Goal: Task Accomplishment & Management: Use online tool/utility

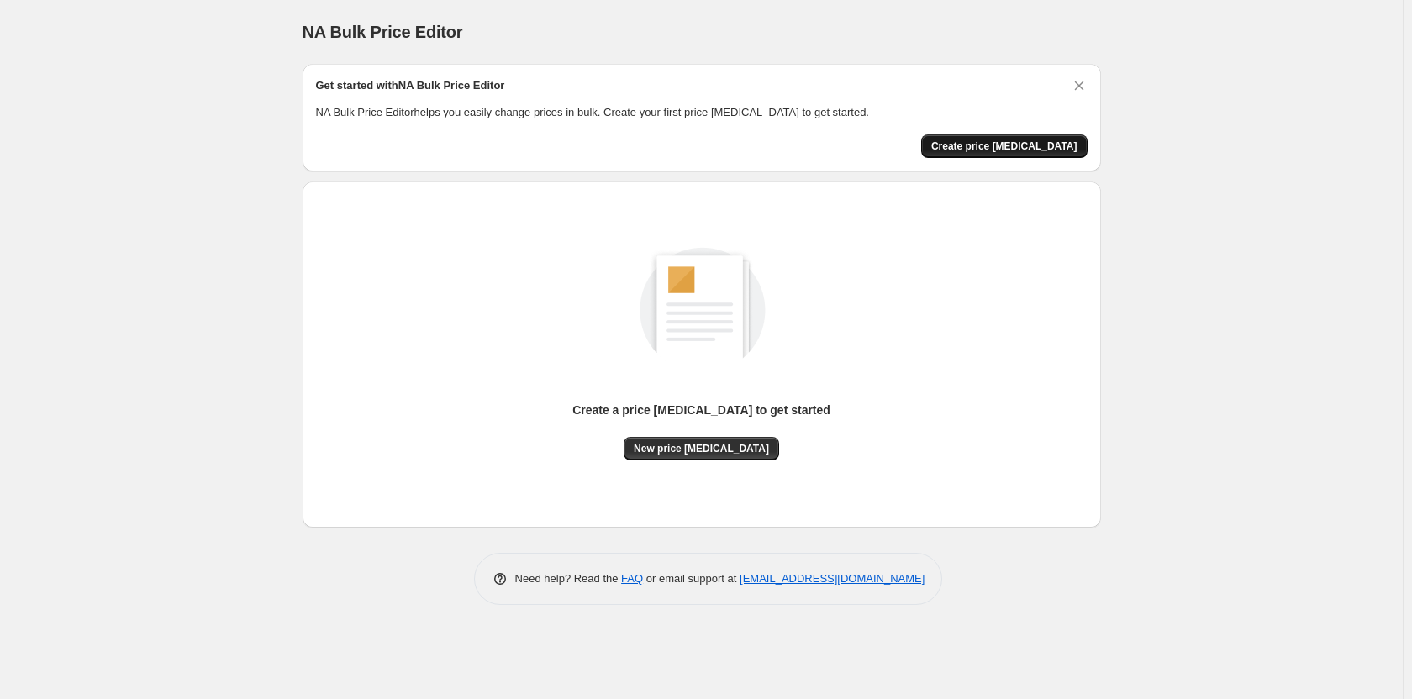
click at [1016, 150] on span "Create price [MEDICAL_DATA]" at bounding box center [1004, 146] width 146 height 13
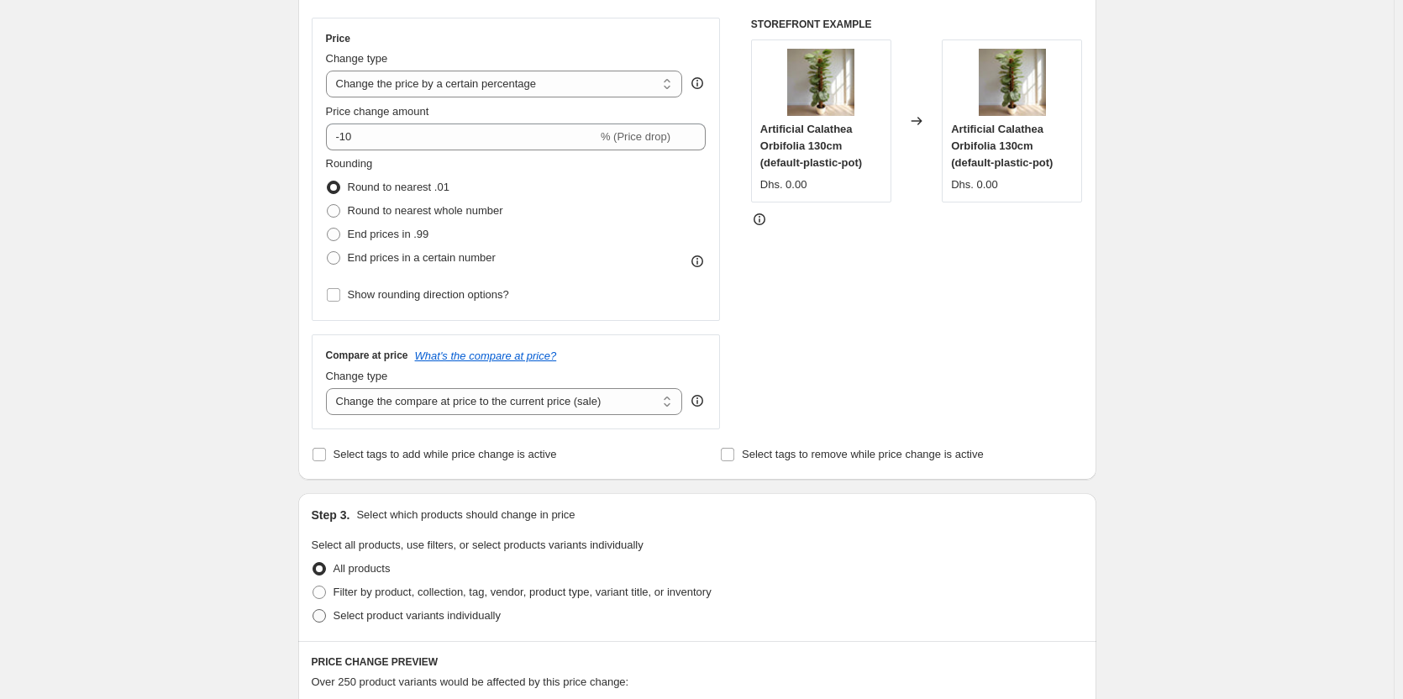
scroll to position [224, 0]
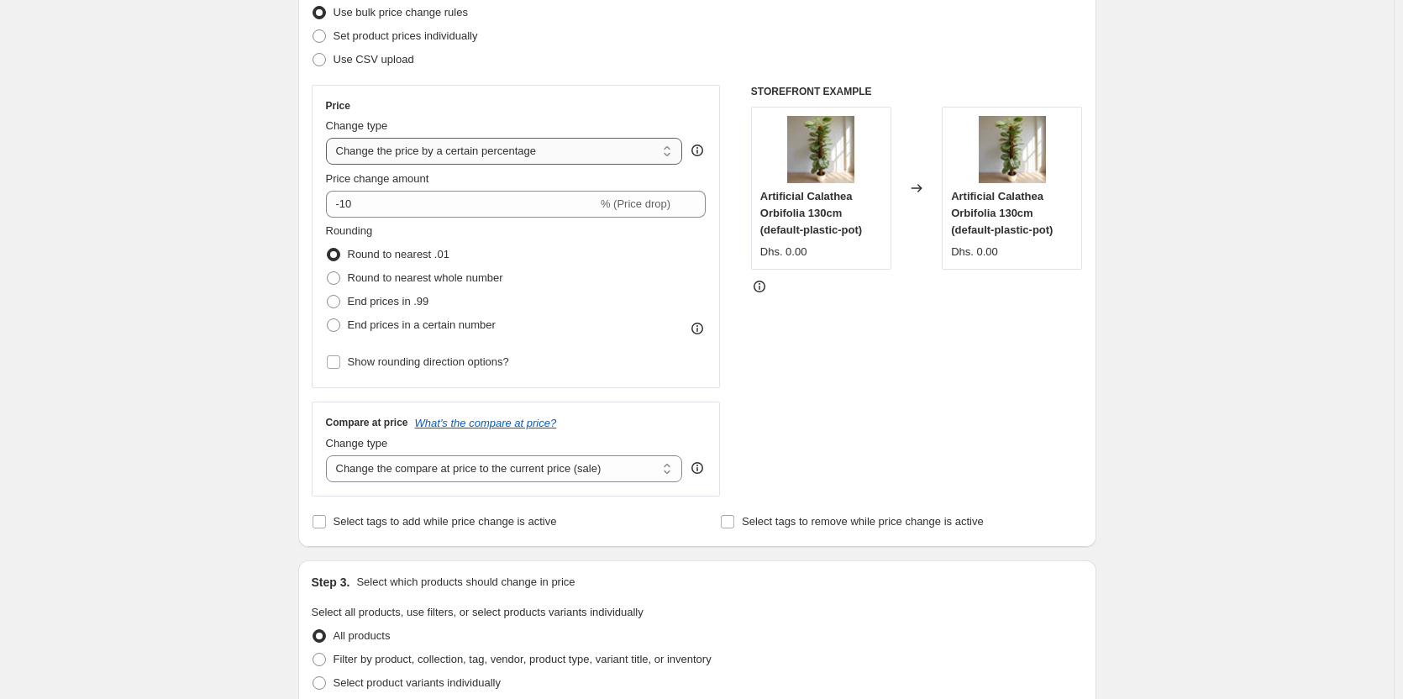
click at [434, 160] on select "Change the price to a certain amount Change the price by a certain amount Chang…" at bounding box center [504, 151] width 357 height 27
select select "to"
click at [329, 138] on select "Change the price to a certain amount Change the price by a certain amount Chang…" at bounding box center [504, 151] width 357 height 27
type input "80.00"
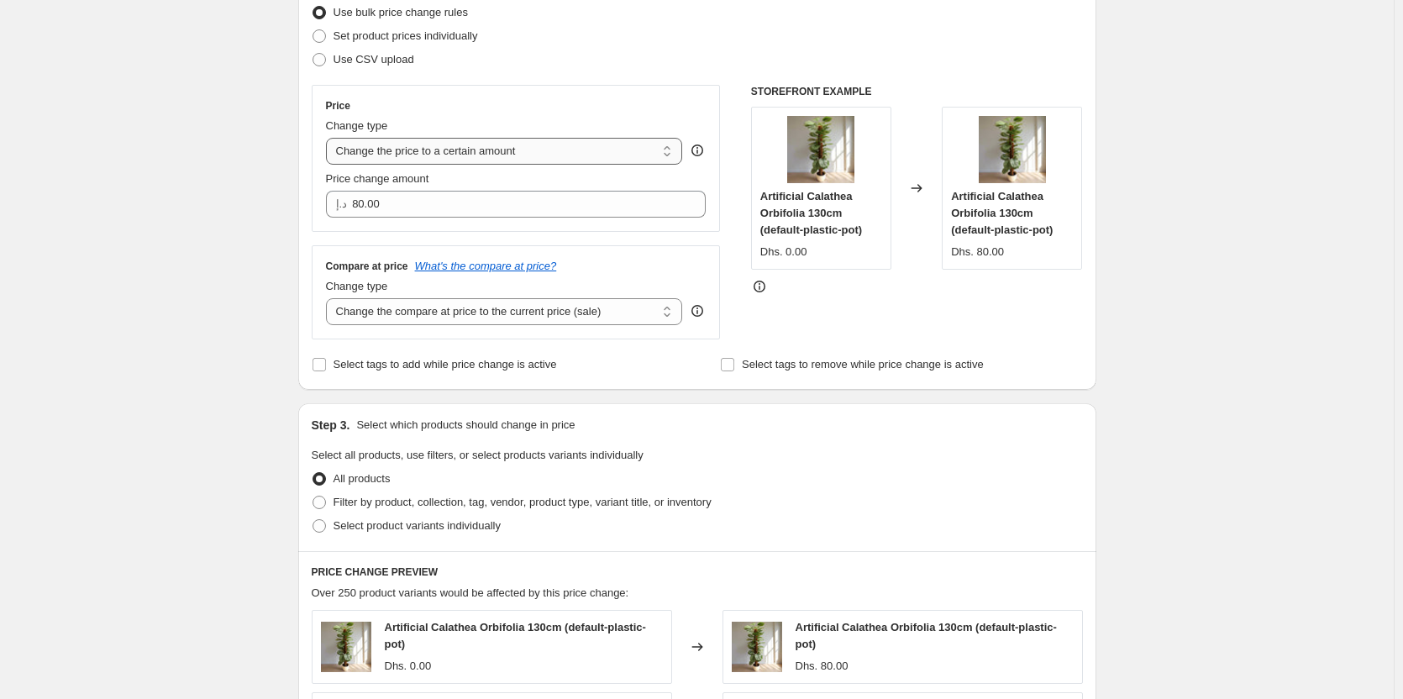
click at [449, 153] on select "Change the price to a certain amount Change the price by a certain amount Chang…" at bounding box center [504, 151] width 357 height 27
select select "by"
click at [329, 138] on select "Change the price to a certain amount Change the price by a certain amount Chang…" at bounding box center [504, 151] width 357 height 27
type input "-10.00"
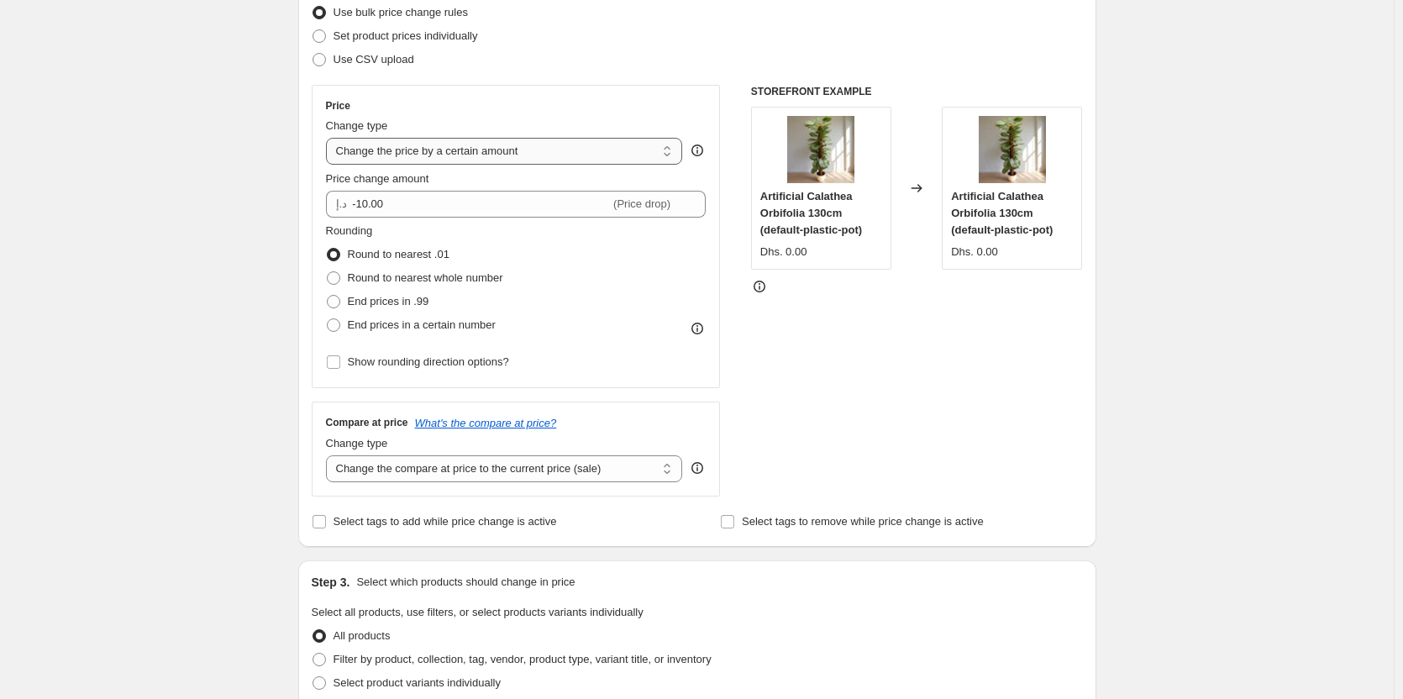
drag, startPoint x: 439, startPoint y: 155, endPoint x: 427, endPoint y: 155, distance: 11.8
click at [439, 155] on select "Change the price to a certain amount Change the price by a certain amount Chang…" at bounding box center [504, 151] width 357 height 27
select select "to"
click at [329, 138] on select "Change the price to a certain amount Change the price by a certain amount Chang…" at bounding box center [504, 151] width 357 height 27
type input "80.00"
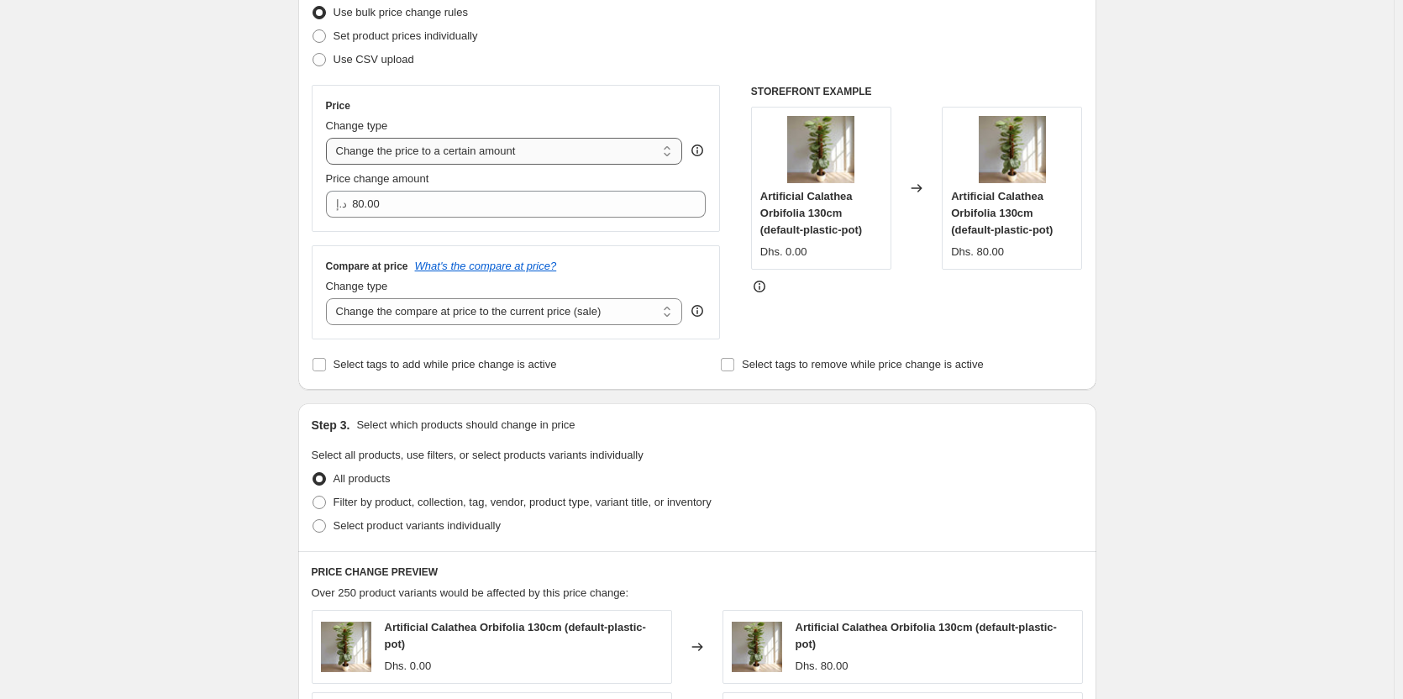
click at [440, 161] on select "Change the price to a certain amount Change the price by a certain amount Chang…" at bounding box center [504, 151] width 357 height 27
click at [186, 266] on div "Create new price change job. This page is ready Create new price change job Dra…" at bounding box center [697, 543] width 1394 height 1534
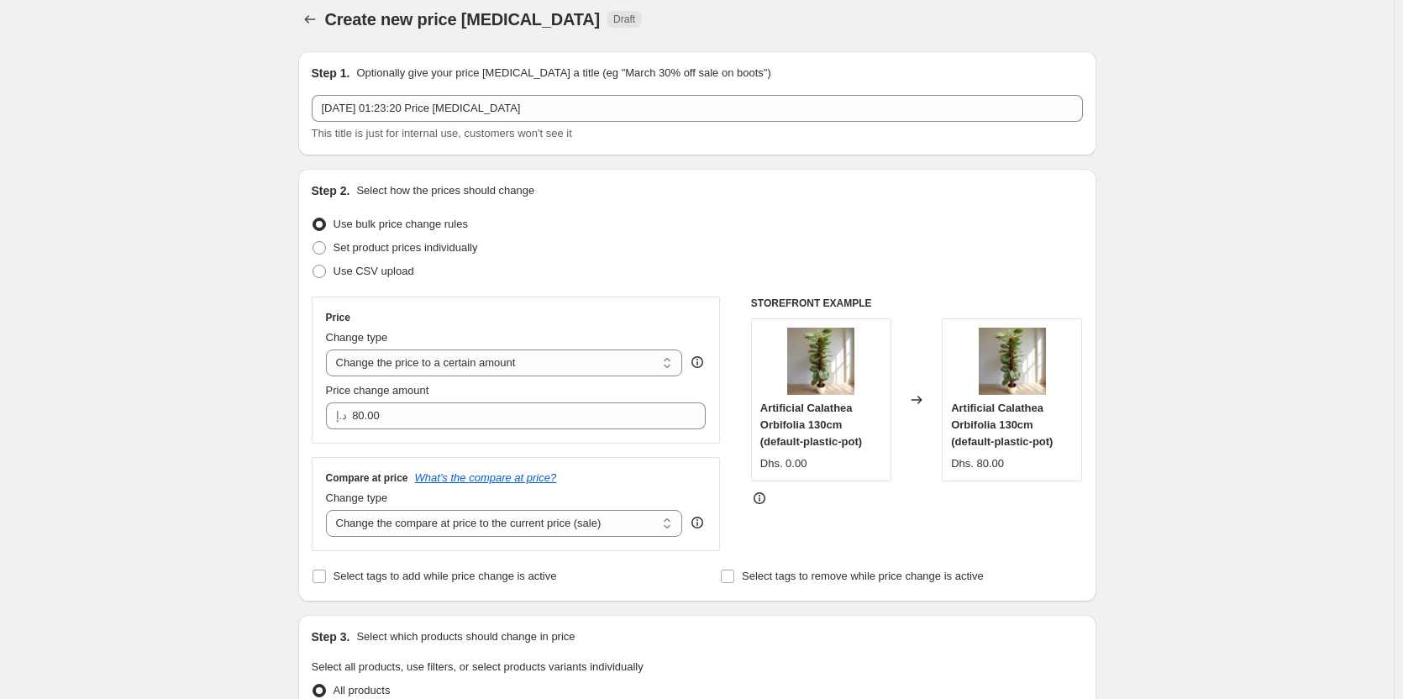
scroll to position [0, 0]
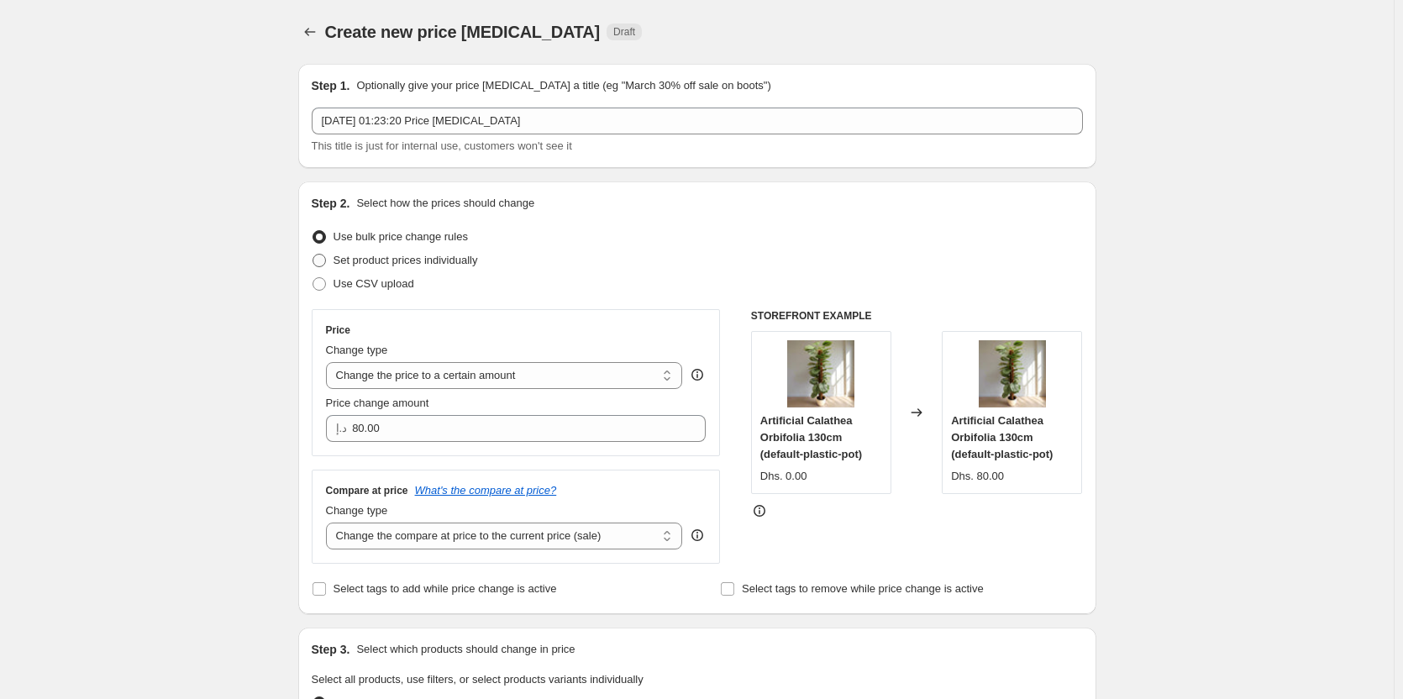
click at [324, 266] on span at bounding box center [319, 260] width 13 height 13
click at [313, 255] on input "Set product prices individually" at bounding box center [313, 254] width 1 height 1
radio input "true"
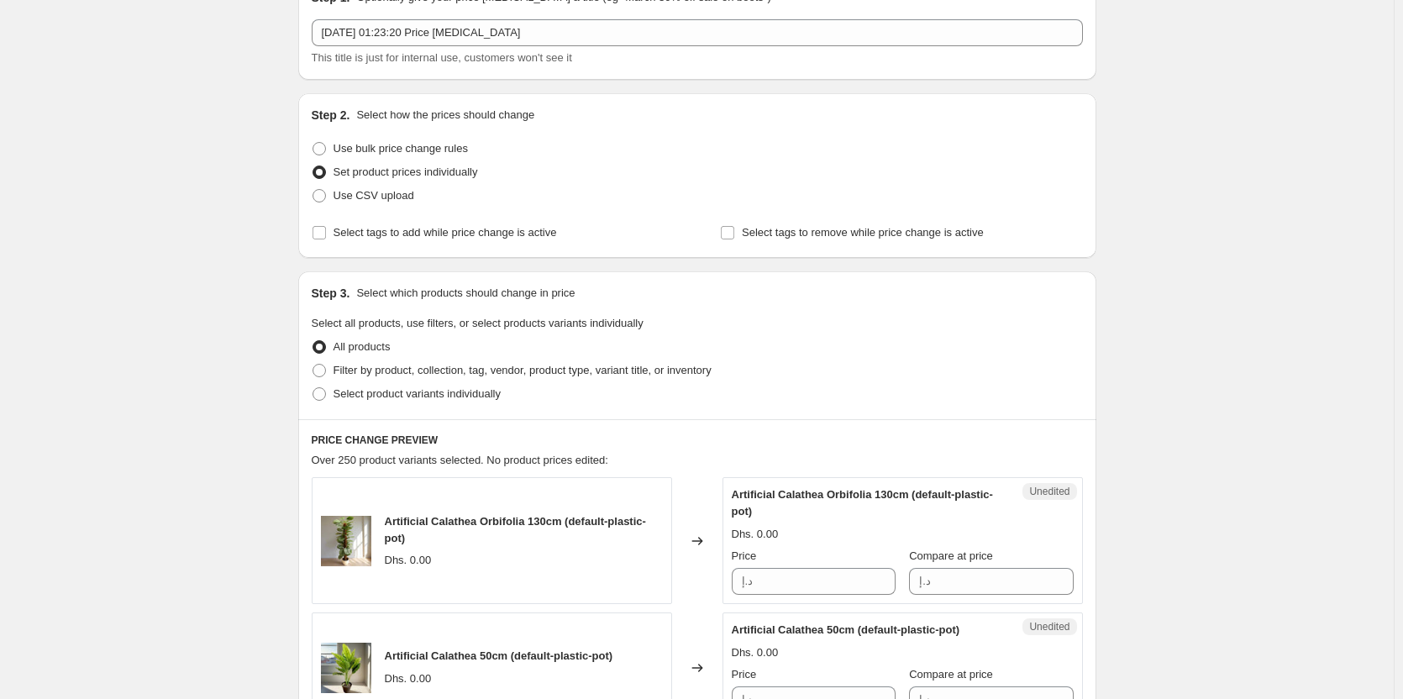
scroll to position [112, 0]
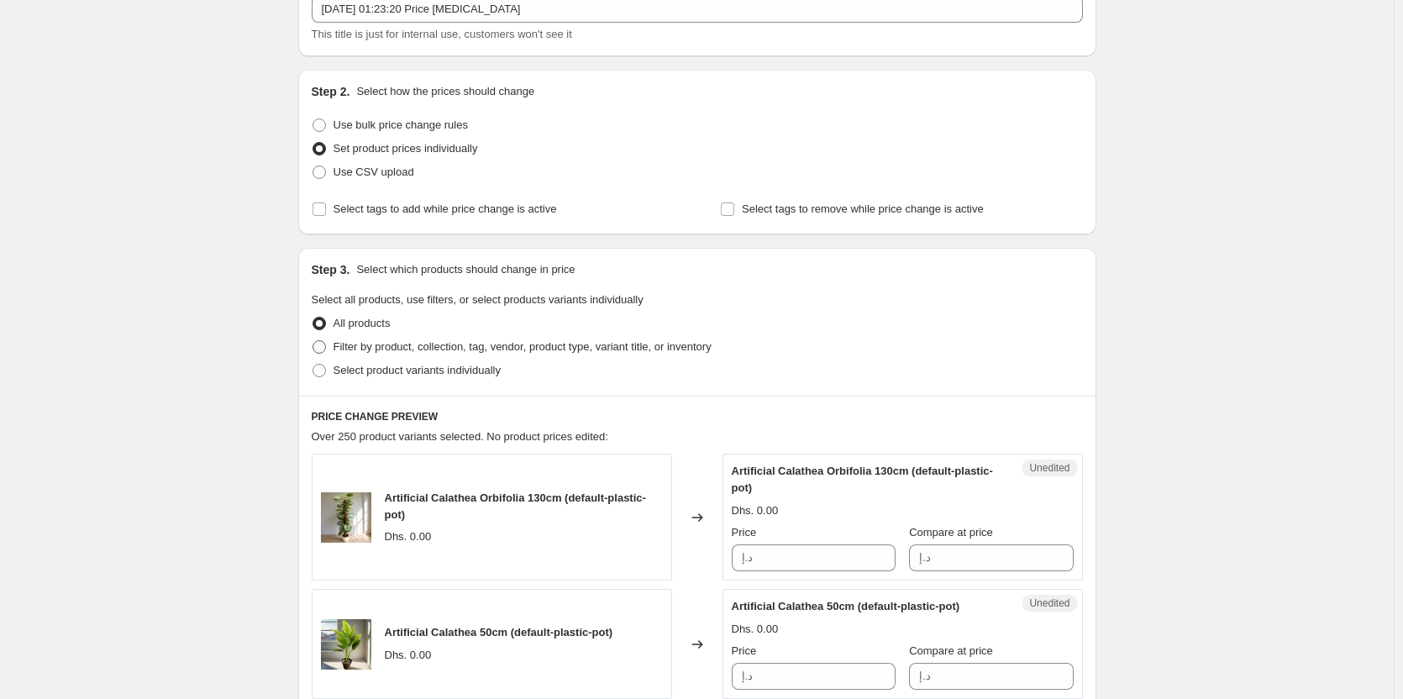
click at [322, 354] on span at bounding box center [319, 347] width 15 height 15
click at [313, 341] on input "Filter by product, collection, tag, vendor, product type, variant title, or inv…" at bounding box center [313, 340] width 1 height 1
radio input "true"
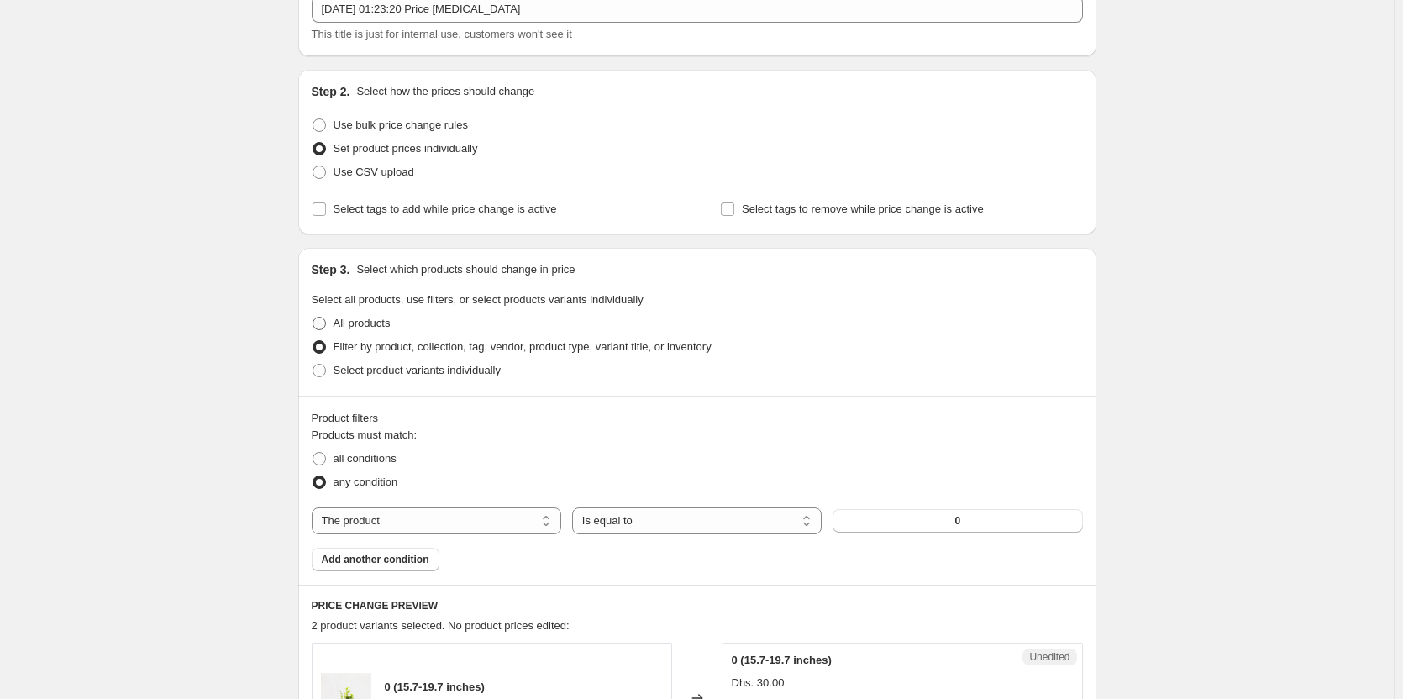
click at [323, 320] on span at bounding box center [319, 323] width 13 height 13
click at [313, 318] on input "All products" at bounding box center [313, 317] width 1 height 1
radio input "true"
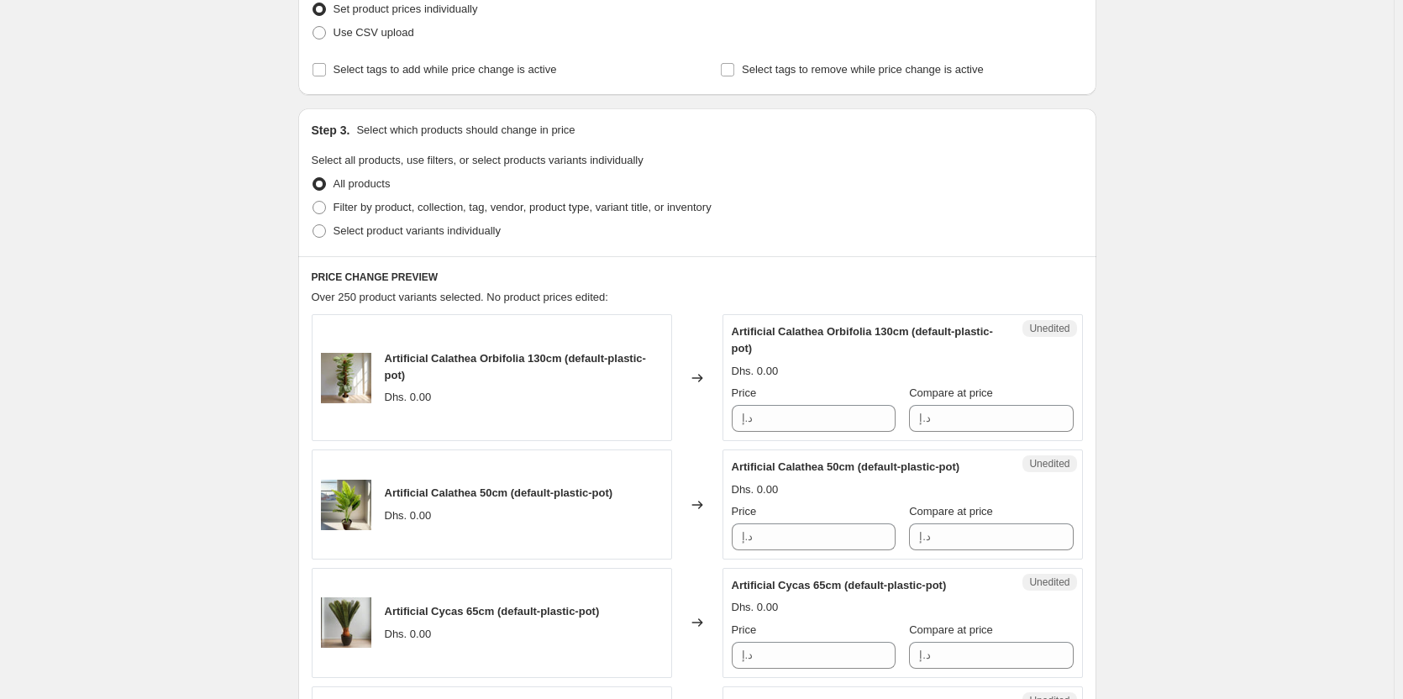
scroll to position [37, 0]
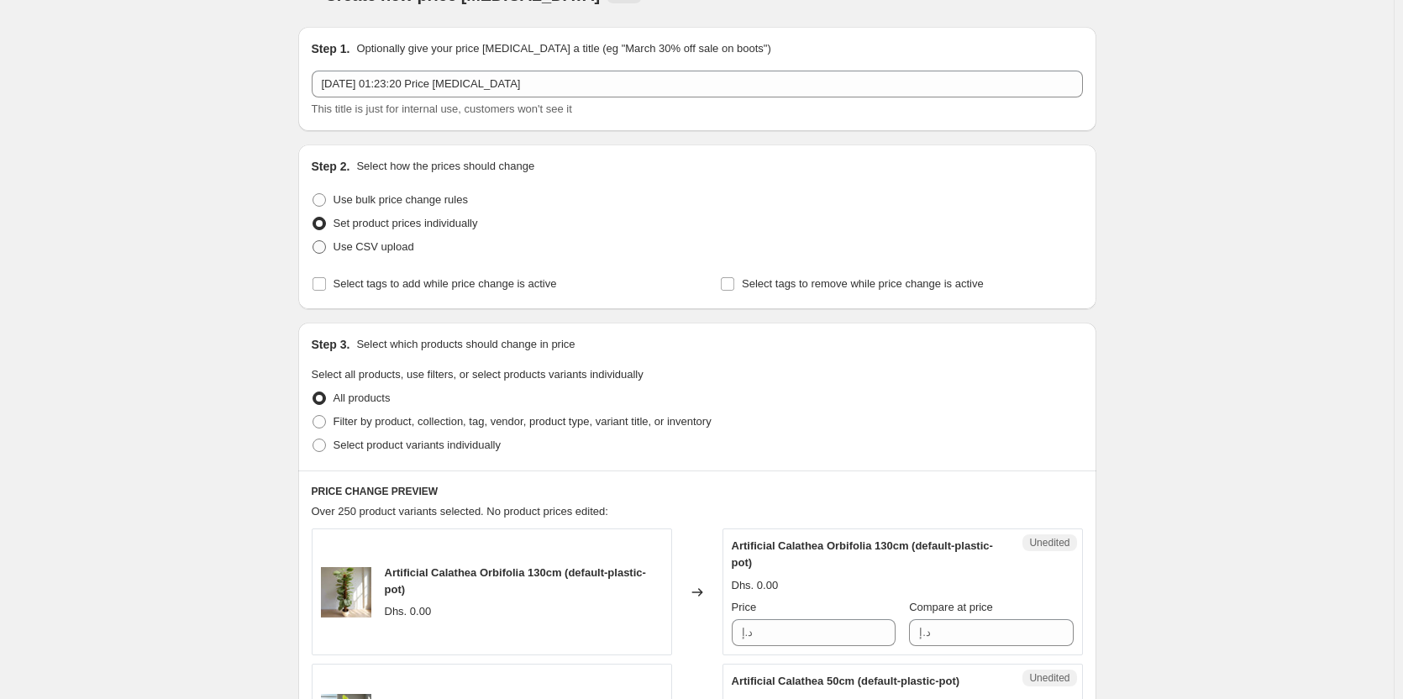
click at [340, 253] on span "Use CSV upload" at bounding box center [374, 246] width 81 height 13
click at [313, 241] on input "Use CSV upload" at bounding box center [313, 240] width 1 height 1
radio input "true"
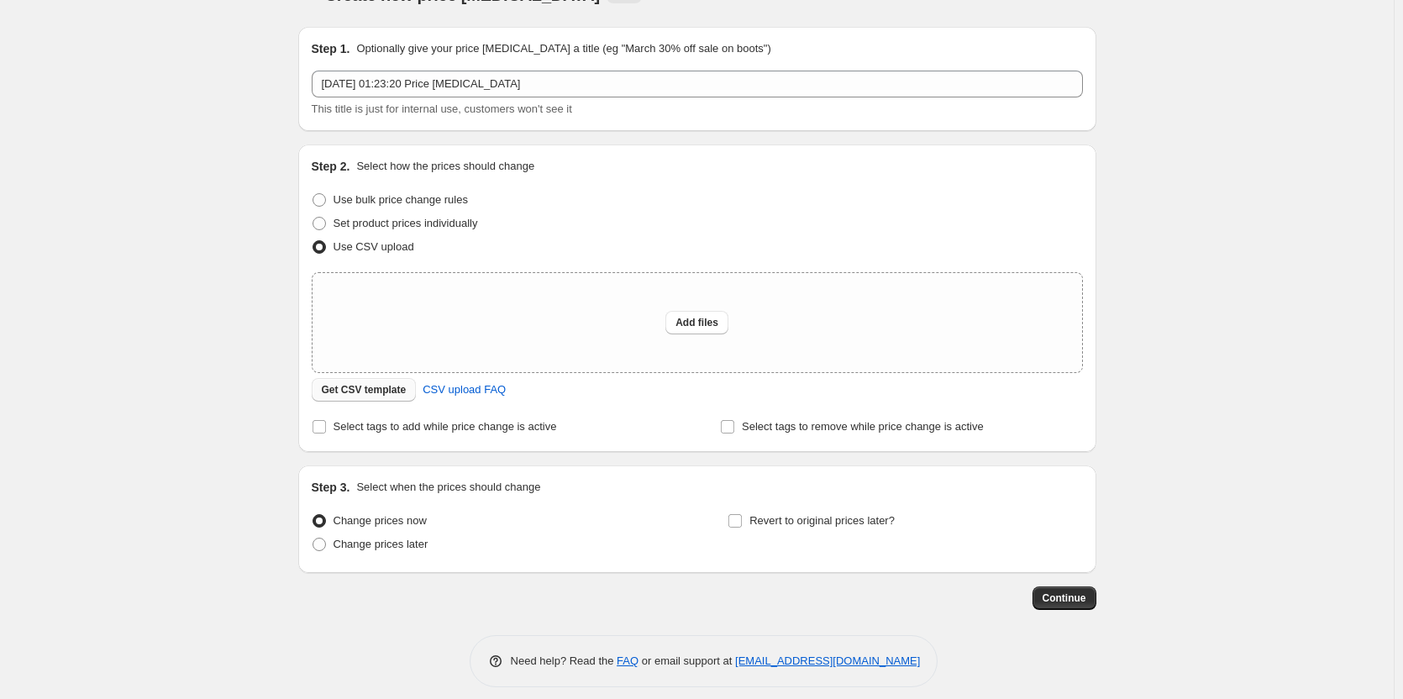
click at [381, 392] on span "Get CSV template" at bounding box center [364, 389] width 85 height 13
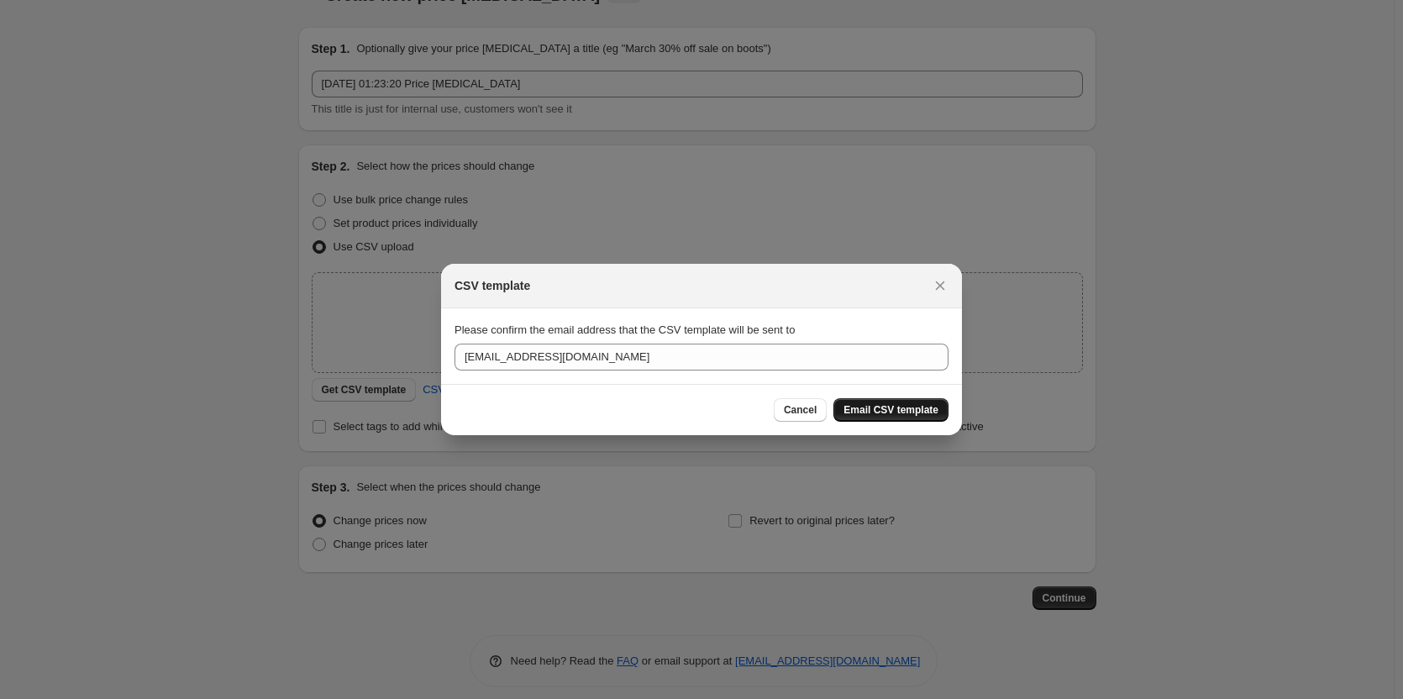
click at [865, 411] on span "Email CSV template" at bounding box center [891, 409] width 95 height 13
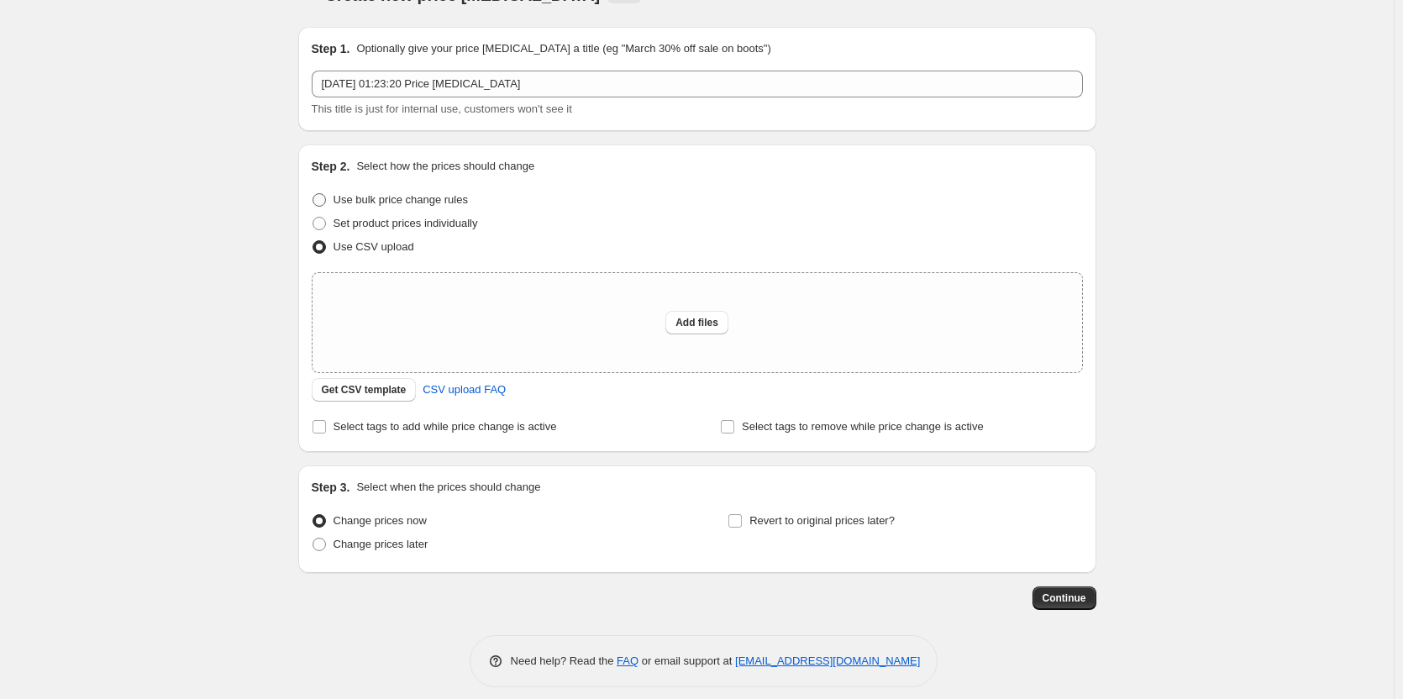
scroll to position [0, 0]
